Goal: Communication & Community: Share content

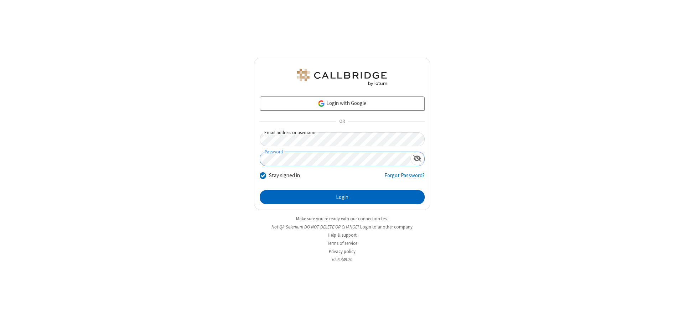
click at [342, 197] on button "Login" at bounding box center [342, 197] width 165 height 14
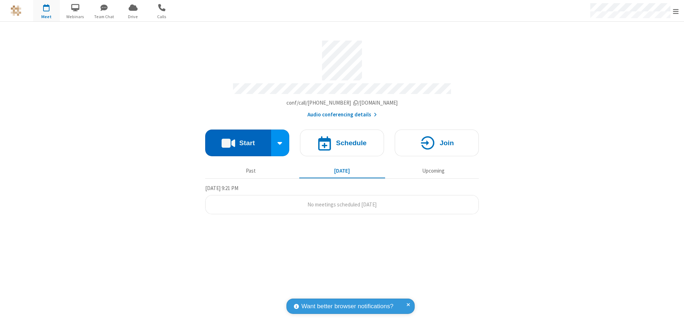
click at [238, 140] on button "Start" at bounding box center [238, 143] width 66 height 27
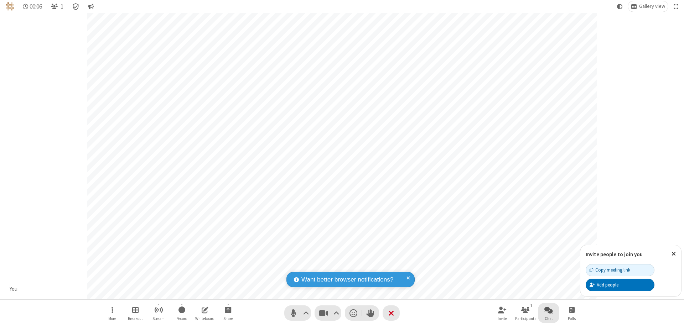
click at [549, 310] on span "Open chat" at bounding box center [548, 310] width 9 height 9
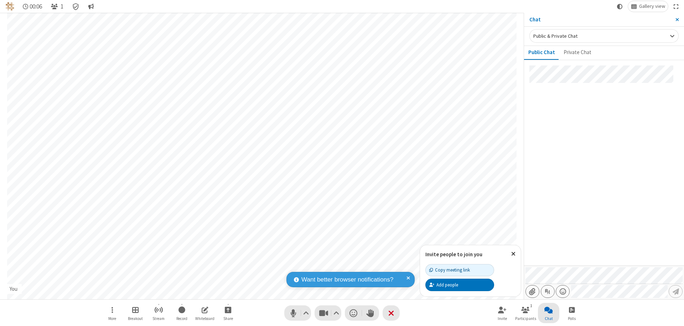
type input "C:\fakepath\doc_test.docx"
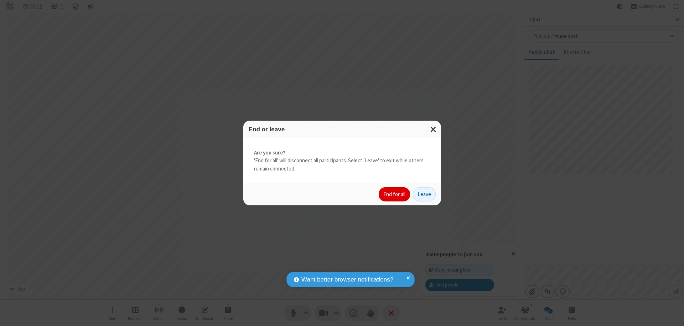
click at [395, 195] on button "End for all" at bounding box center [394, 194] width 31 height 14
